Goal: Task Accomplishment & Management: Complete application form

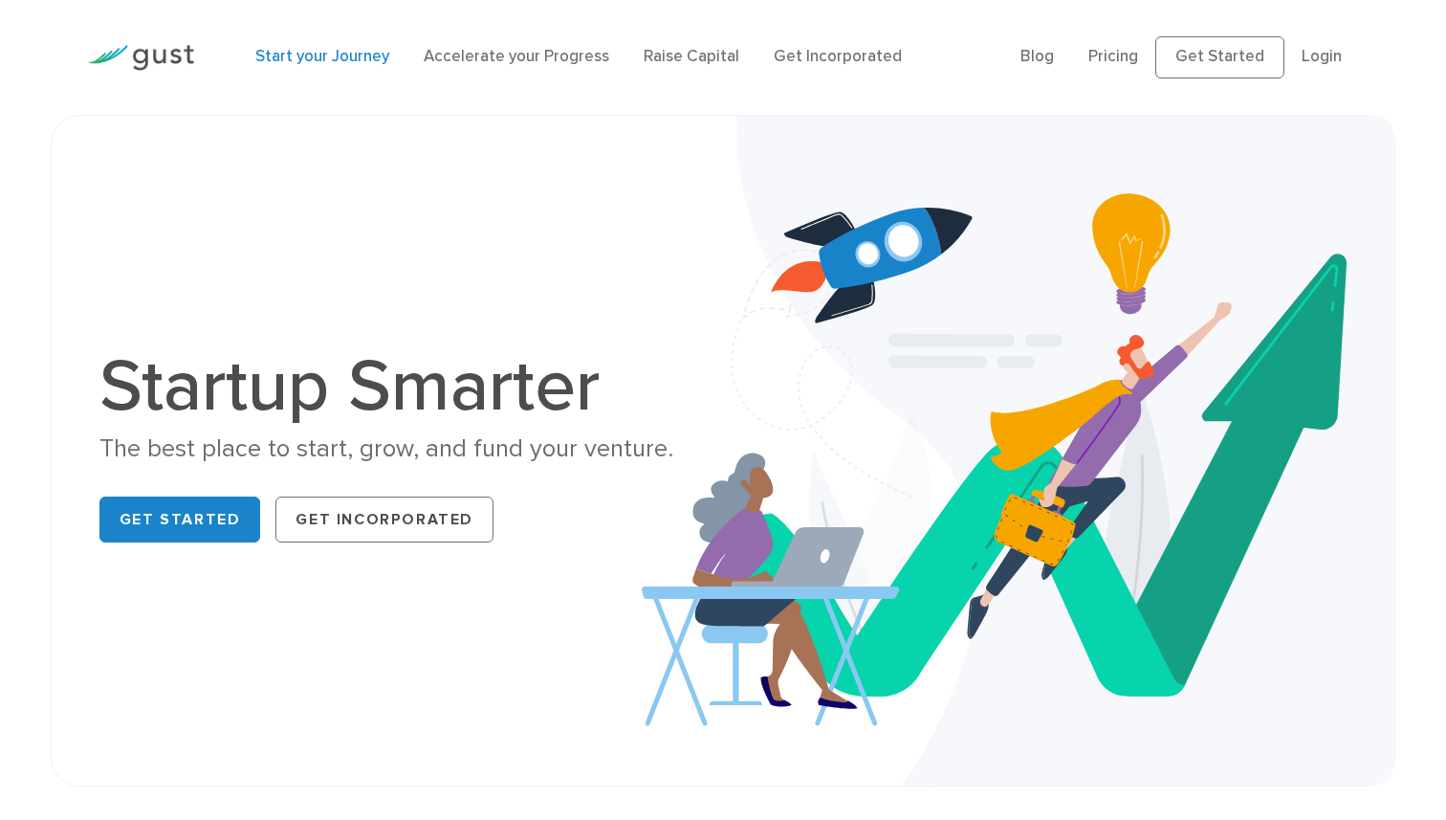
click at [323, 56] on link "Start your Journey" at bounding box center [322, 56] width 134 height 19
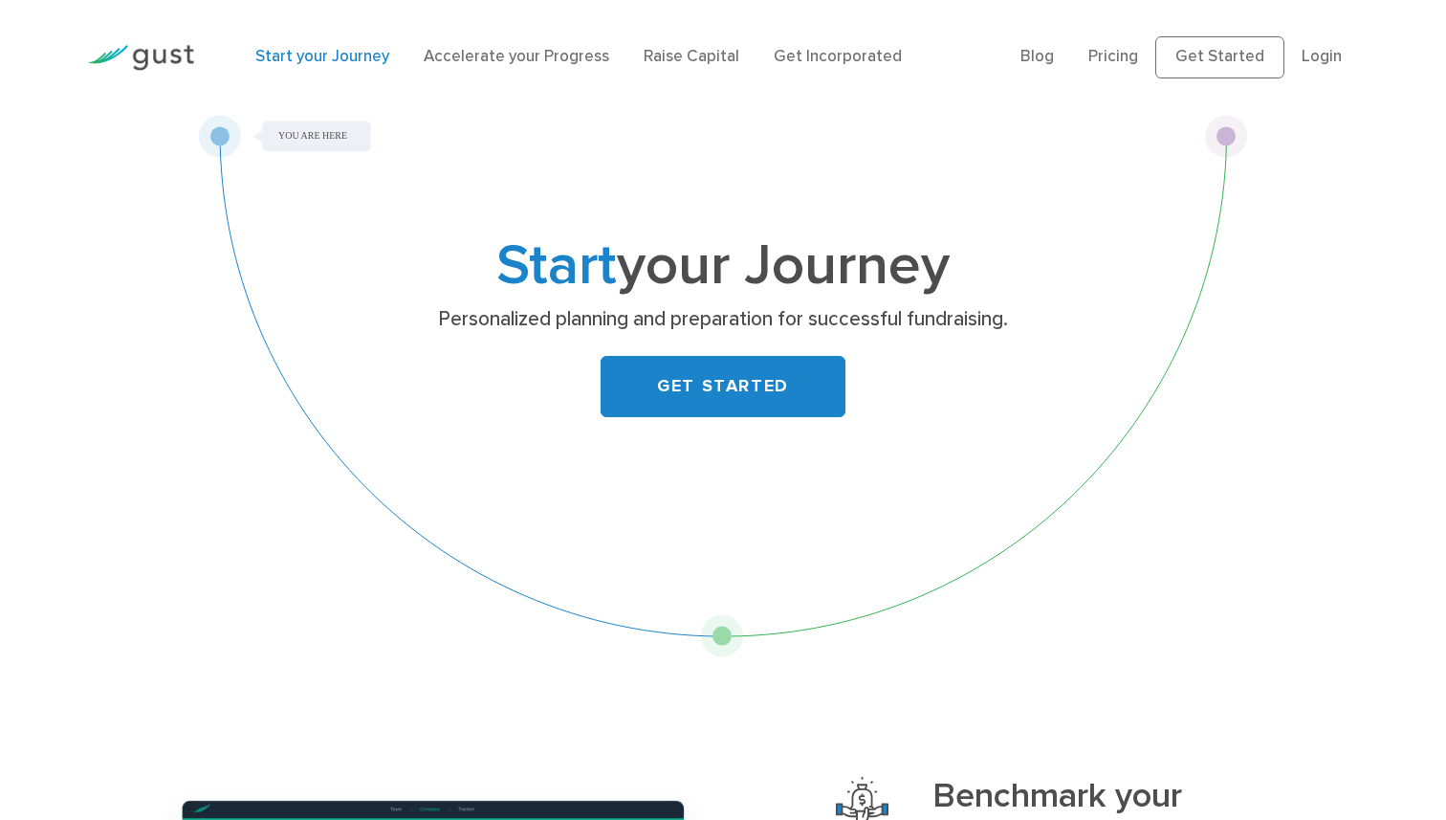
click at [723, 641] on div "Start your Journey Personalized planning and preparation for successful fundrai…" at bounding box center [723, 386] width 1050 height 542
click at [1226, 146] on div "Start your Journey Personalized planning and preparation for successful fundrai…" at bounding box center [723, 386] width 1050 height 542
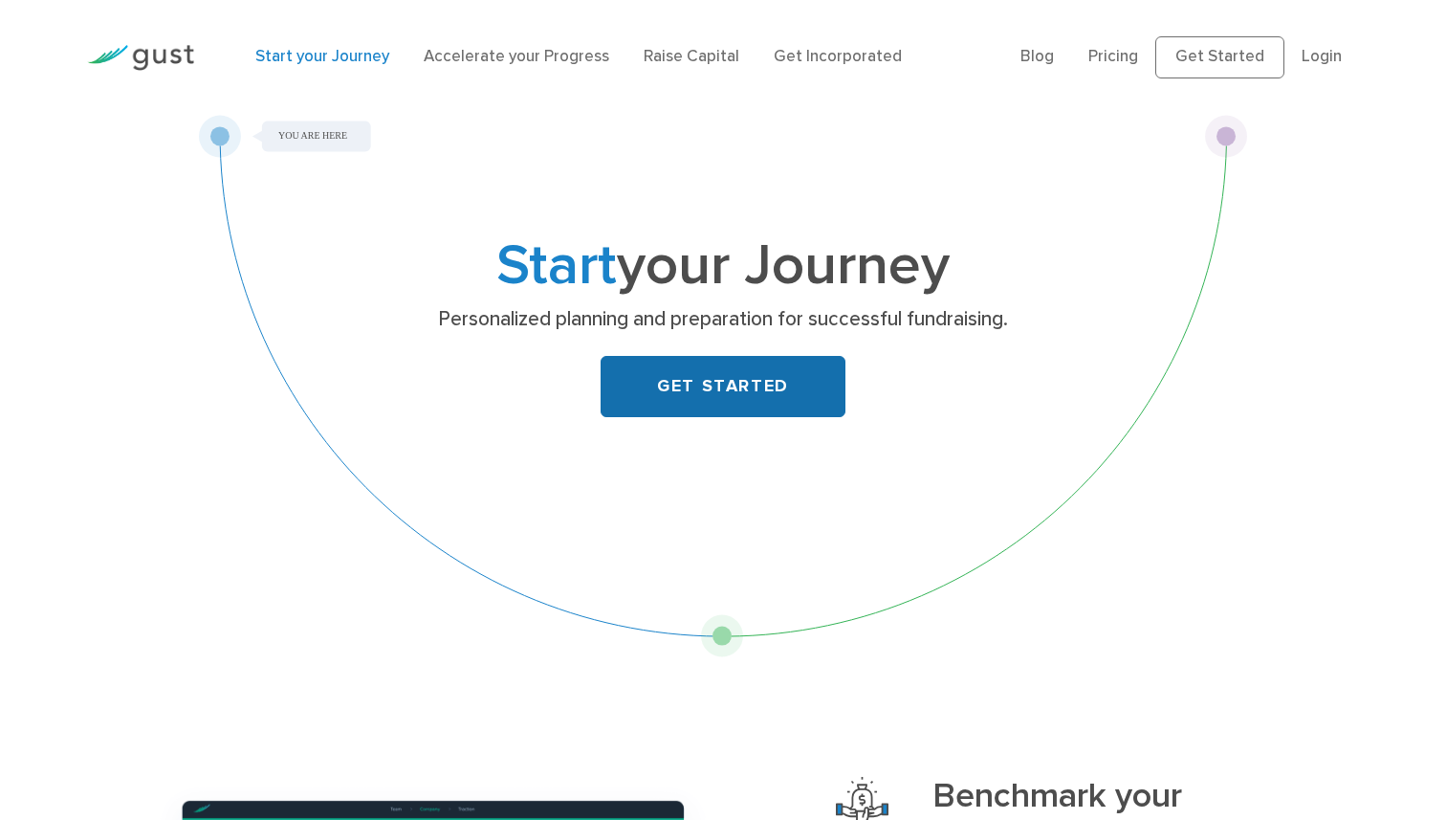
click at [716, 402] on link "GET STARTED" at bounding box center [723, 386] width 245 height 61
